Goal: Check status: Check status

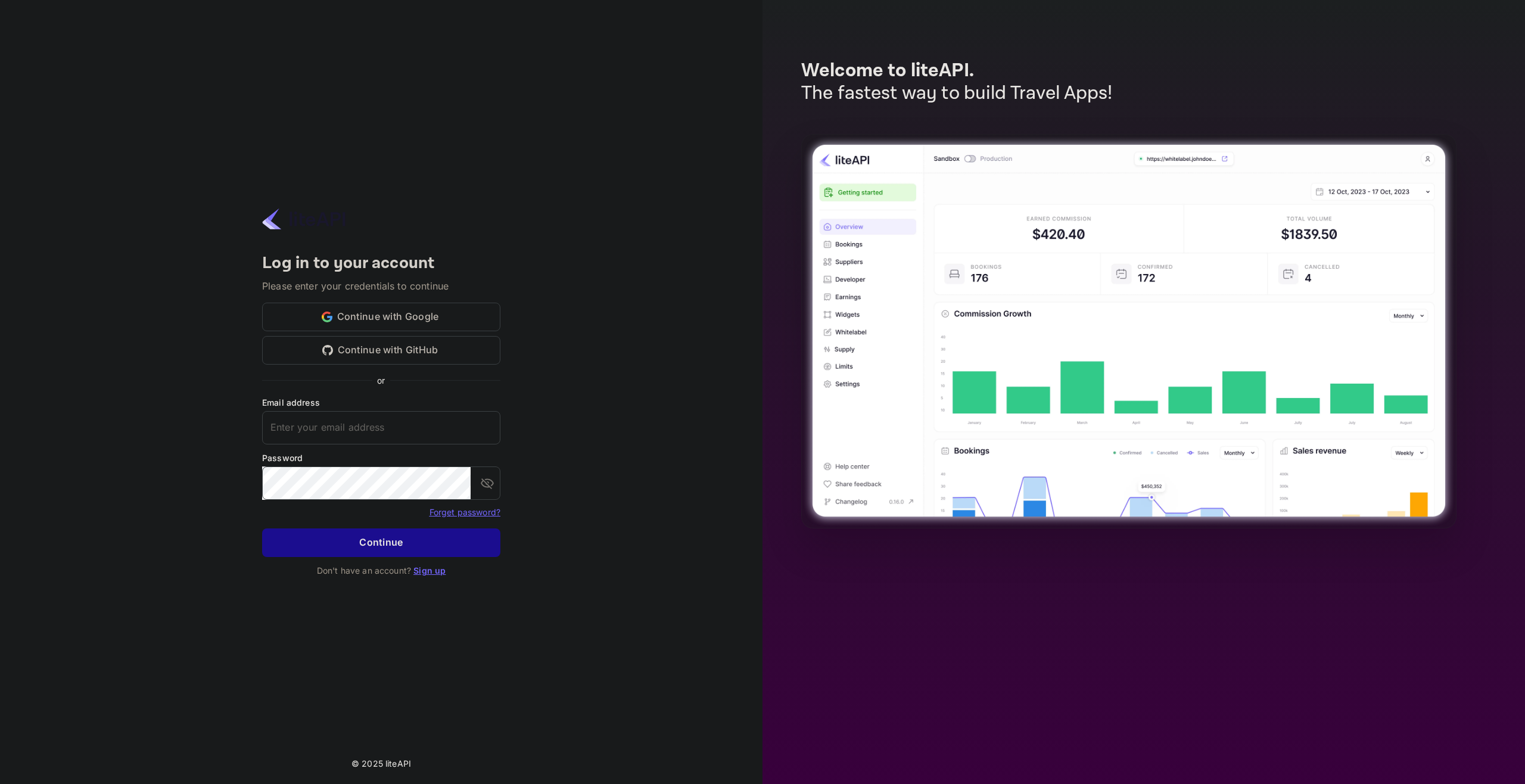
type input "adminpassword_support@yandex-team.ru"
click at [413, 545] on button "Continue" at bounding box center [382, 543] width 238 height 28
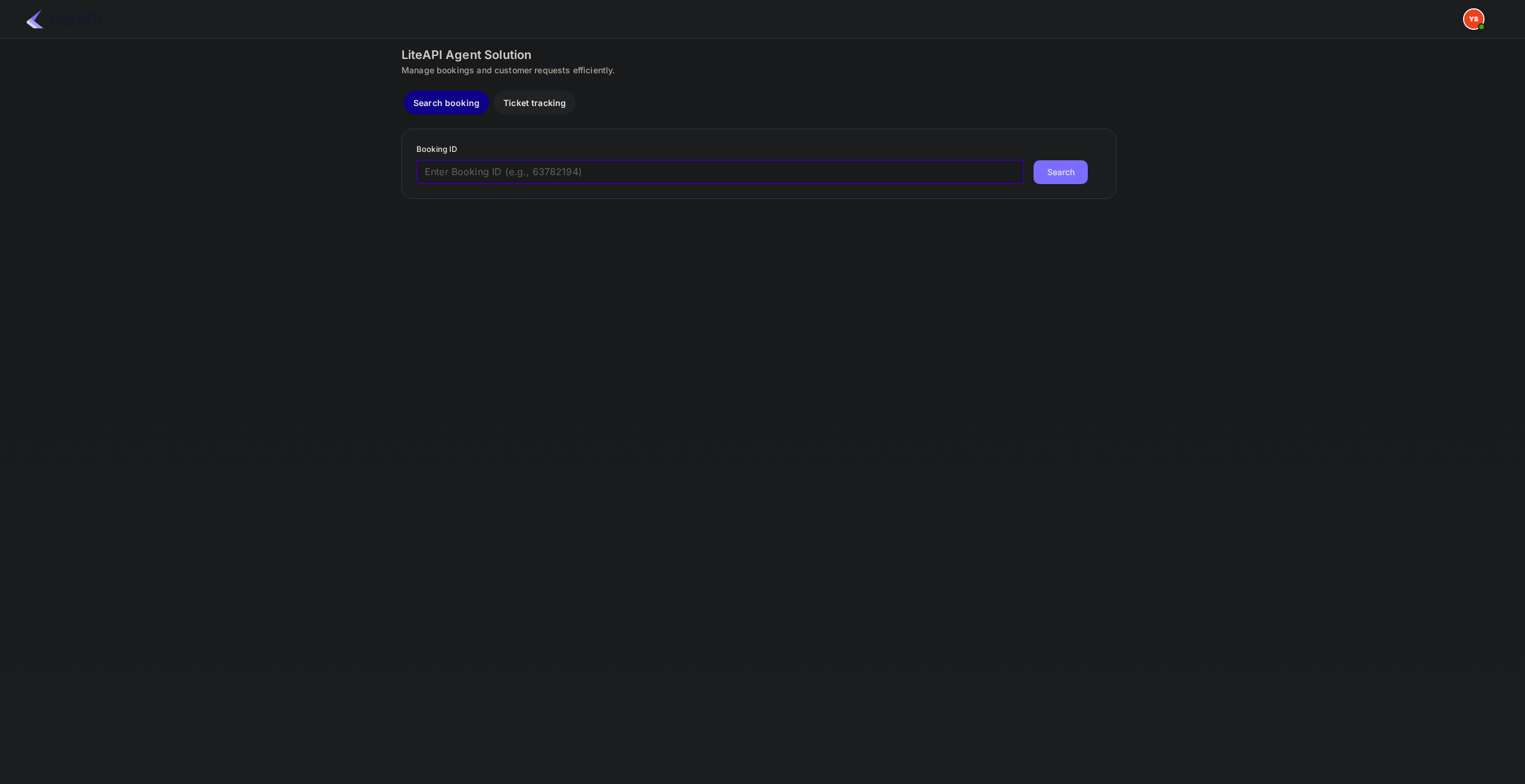
paste input "9143338"
click at [563, 166] on input "9143338" at bounding box center [721, 172] width 608 height 24
type input "9143338"
click at [1034, 161] on button "Search" at bounding box center [1061, 172] width 54 height 24
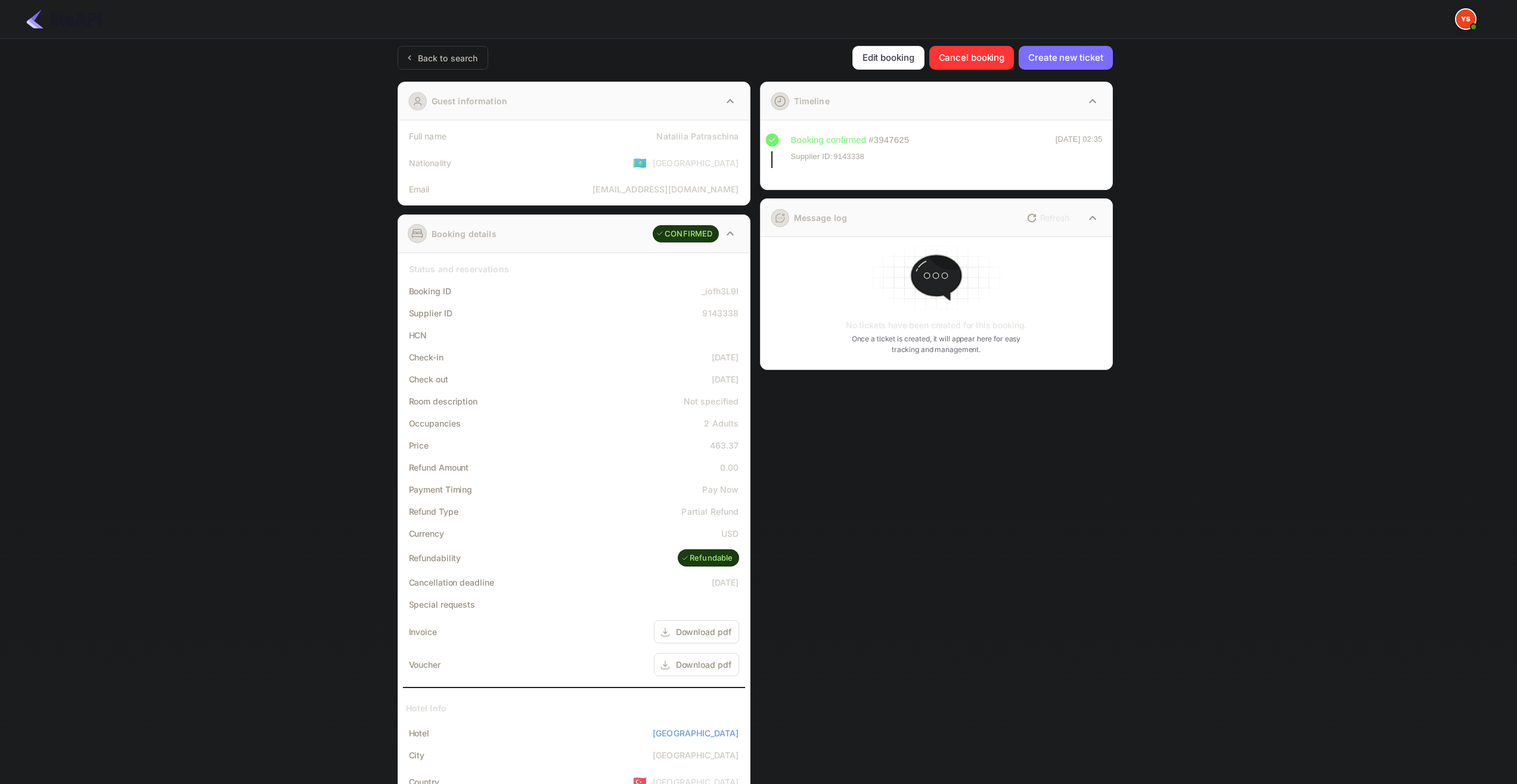
scroll to position [149, 0]
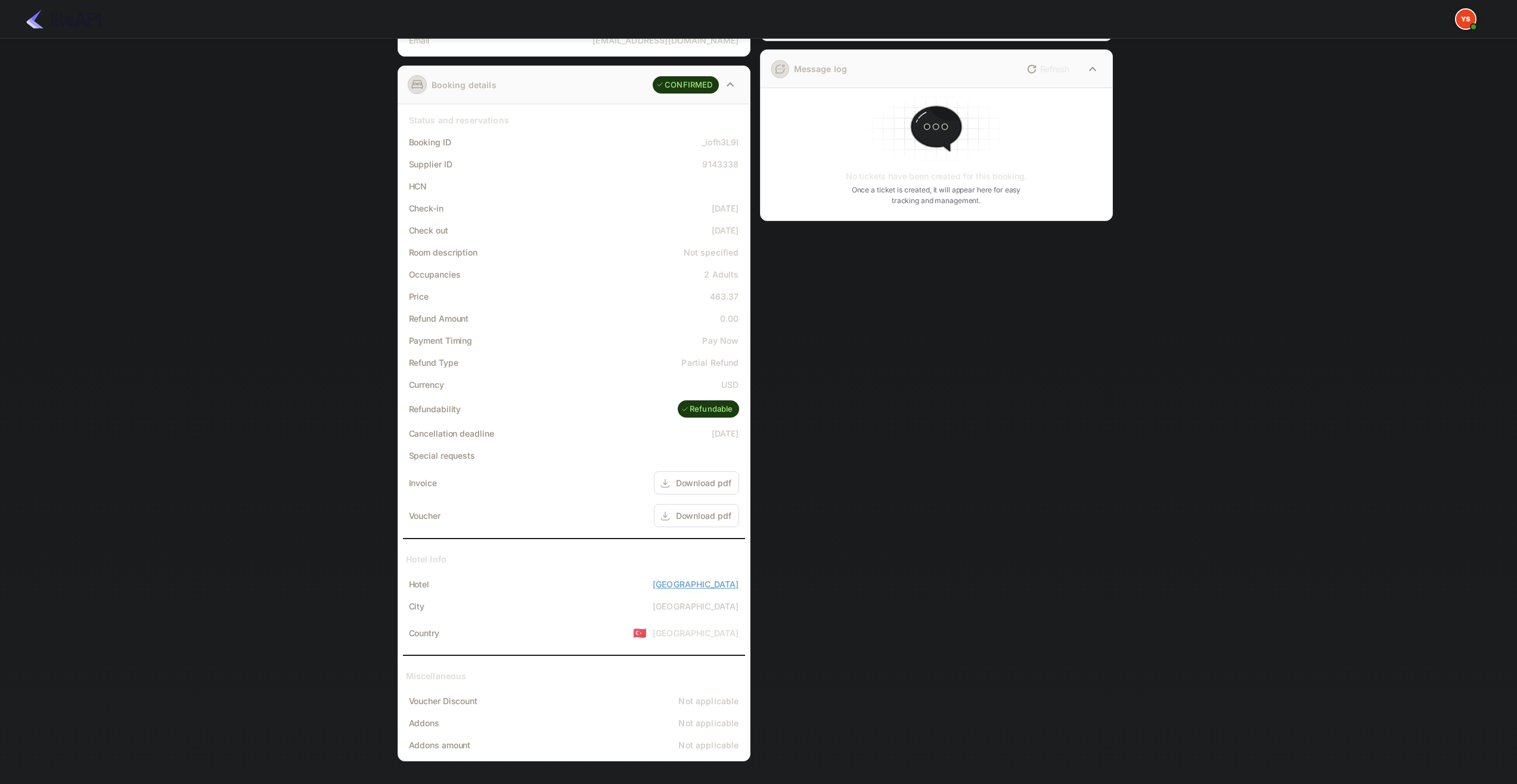
click at [682, 588] on link "[GEOGRAPHIC_DATA]" at bounding box center [696, 584] width 86 height 12
click at [670, 525] on div "Download pdf" at bounding box center [697, 515] width 85 height 23
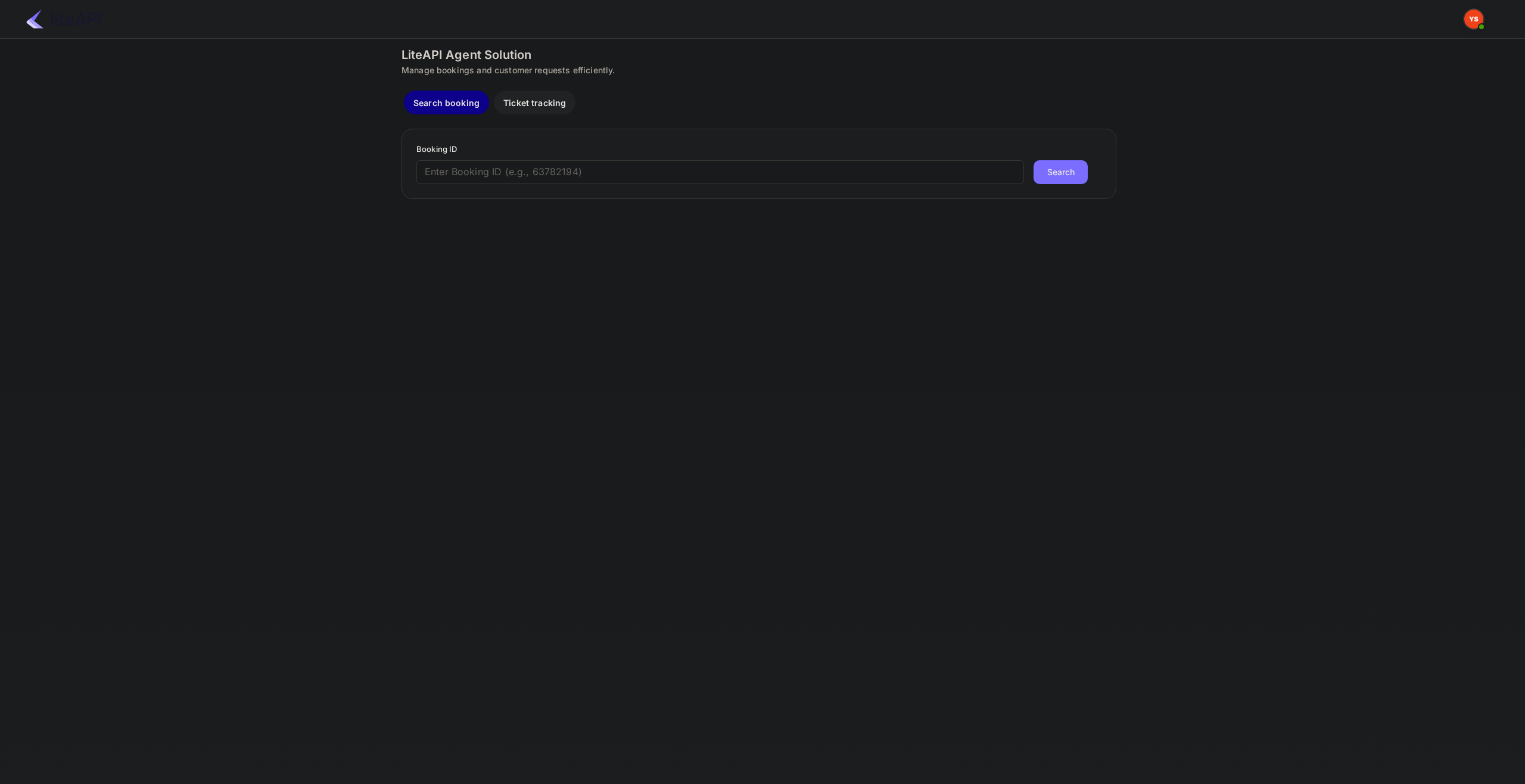
click at [543, 175] on input "text" at bounding box center [721, 172] width 608 height 24
paste input "7526801"
type input "7526801"
click at [1034, 161] on button "Search" at bounding box center [1061, 172] width 54 height 24
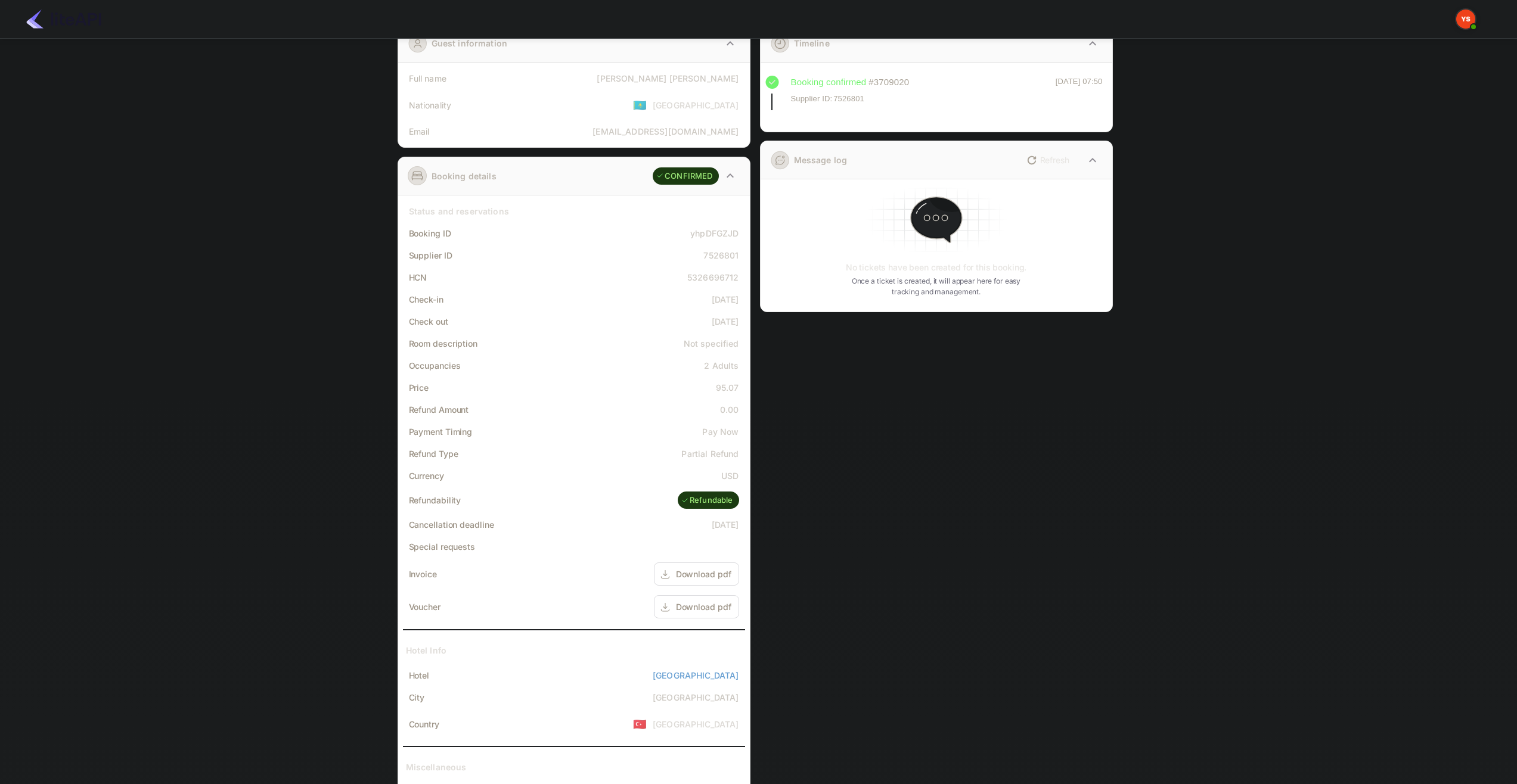
scroll to position [149, 0]
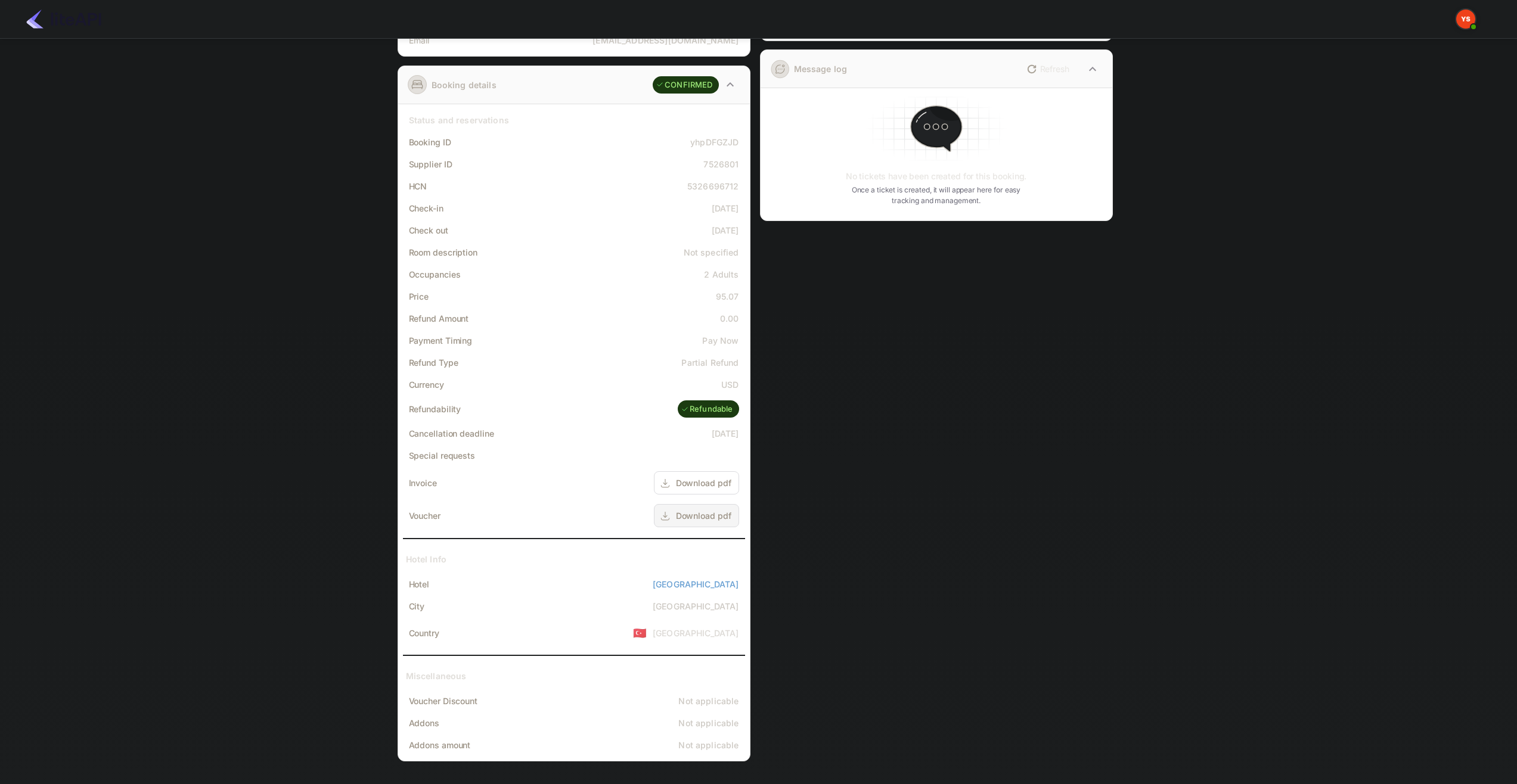
click at [689, 513] on div "Download pdf" at bounding box center [704, 515] width 56 height 12
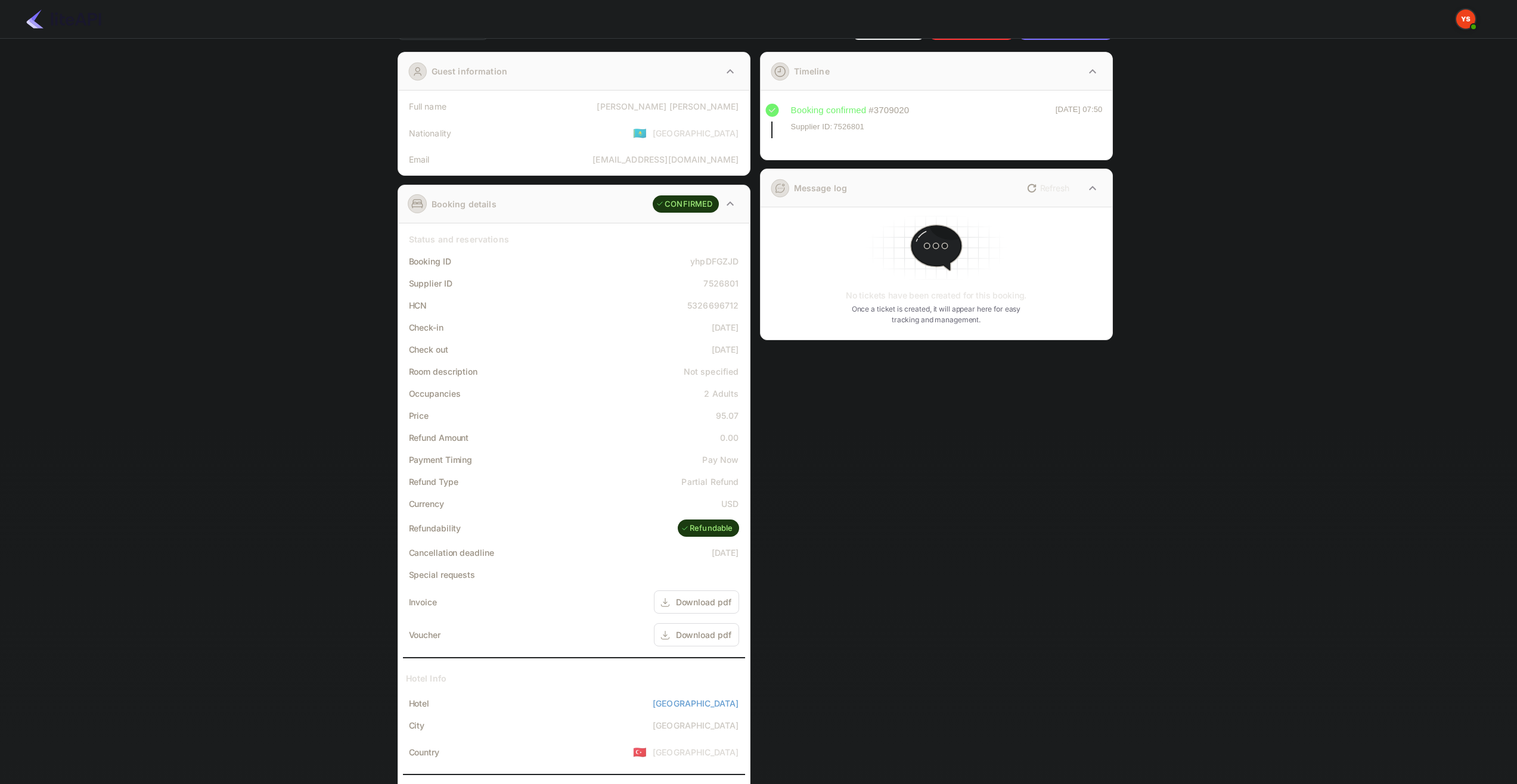
scroll to position [0, 0]
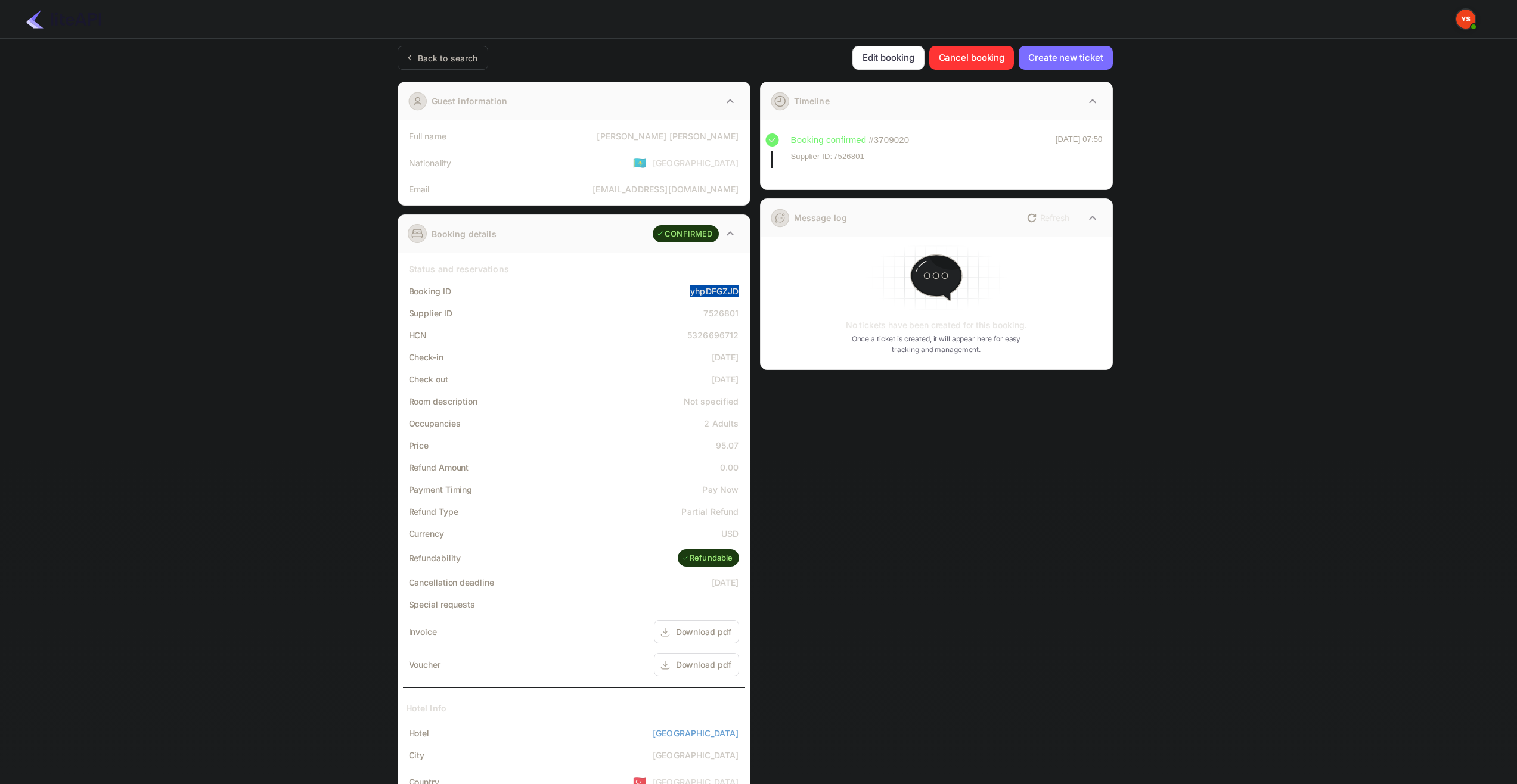
copy div "yhpDFGZJD"
drag, startPoint x: 688, startPoint y: 292, endPoint x: 739, endPoint y: 291, distance: 51.0
click at [739, 291] on div "Booking ID yhpDFGZJD" at bounding box center [574, 291] width 342 height 22
